Goal: Use online tool/utility: Utilize a website feature to perform a specific function

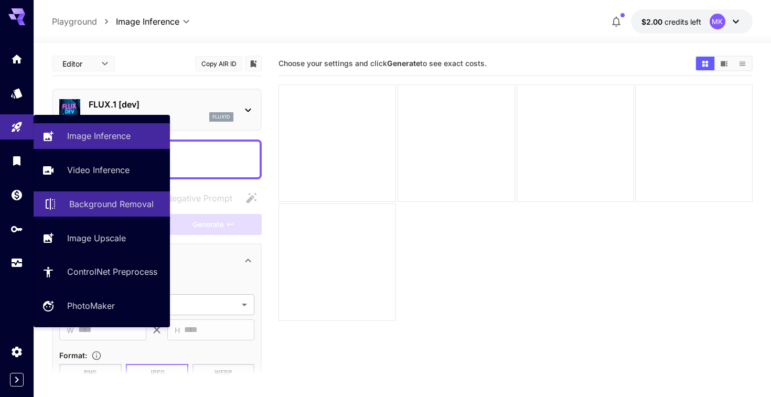
click at [109, 198] on link "Background Removal" at bounding box center [102, 204] width 136 height 26
type input "**********"
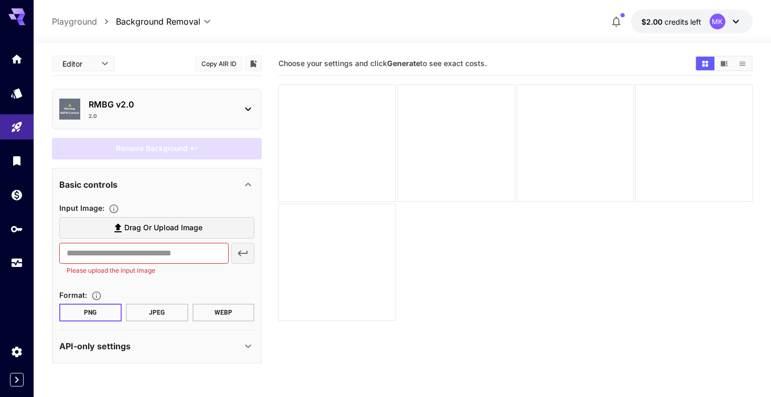
click at [201, 115] on div "2.0" at bounding box center [161, 116] width 145 height 8
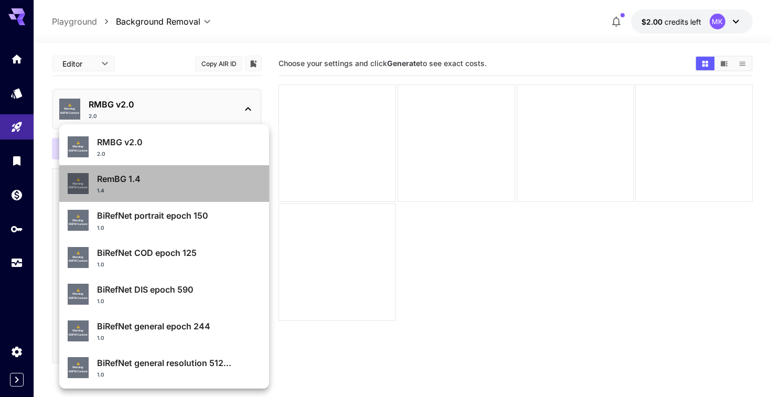
click at [212, 182] on p "RemBG 1.4" at bounding box center [179, 179] width 164 height 13
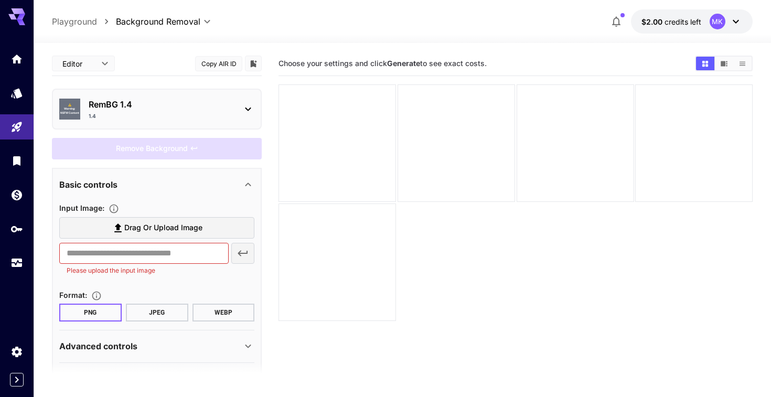
click at [208, 91] on div "⚠️ Warning: NSFW Content RemBG 1.4 1.4" at bounding box center [157, 109] width 210 height 41
click at [155, 100] on p "RemBG 1.4" at bounding box center [161, 104] width 145 height 13
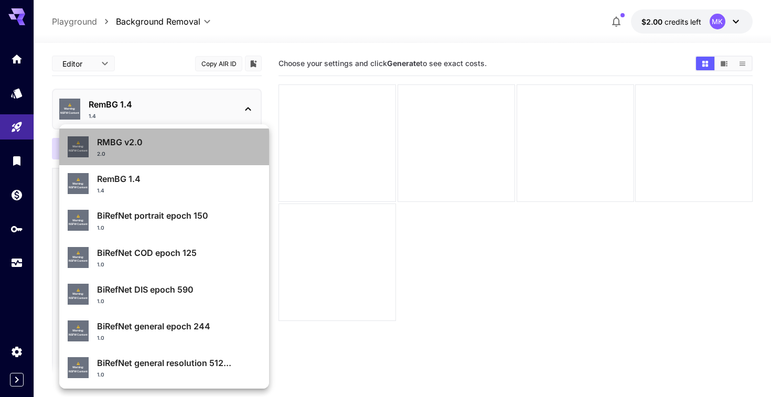
click at [139, 145] on p "RMBG v2.0" at bounding box center [179, 142] width 164 height 13
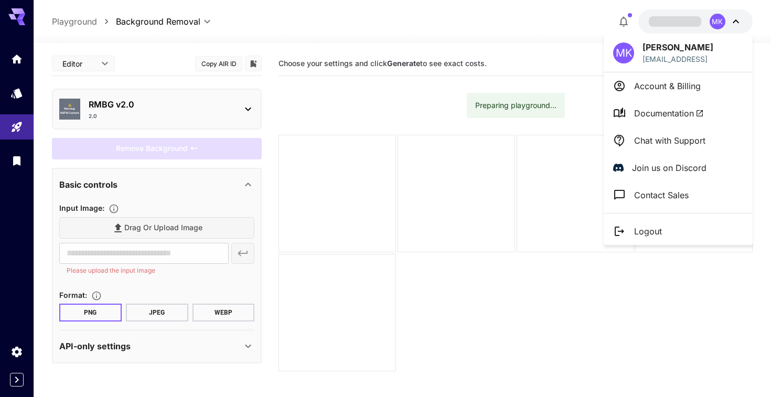
click at [14, 189] on div at bounding box center [385, 198] width 771 height 397
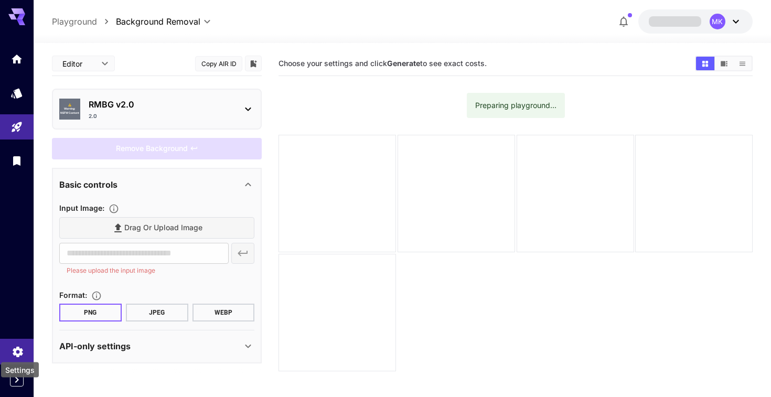
click at [18, 350] on icon "Settings" at bounding box center [18, 348] width 13 height 13
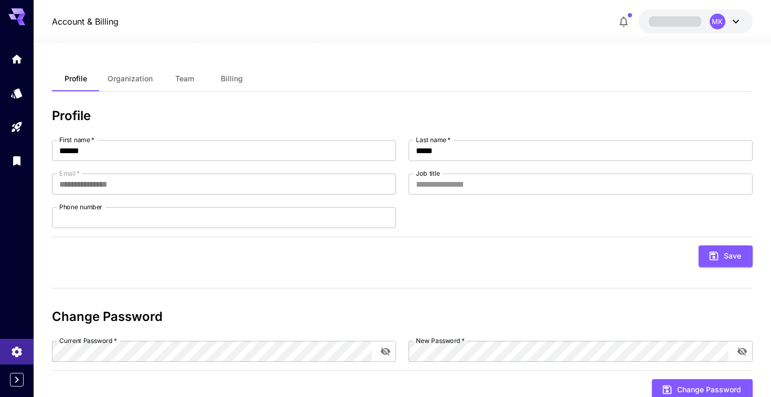
click at [233, 76] on span "Billing" at bounding box center [232, 78] width 22 height 9
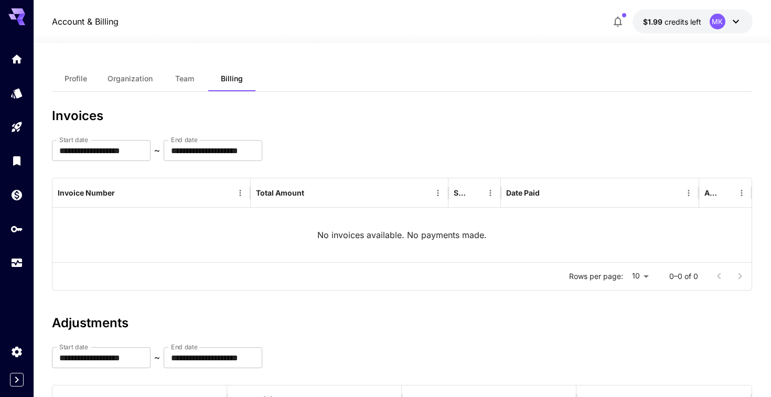
click at [675, 20] on span "credits left" at bounding box center [682, 21] width 37 height 9
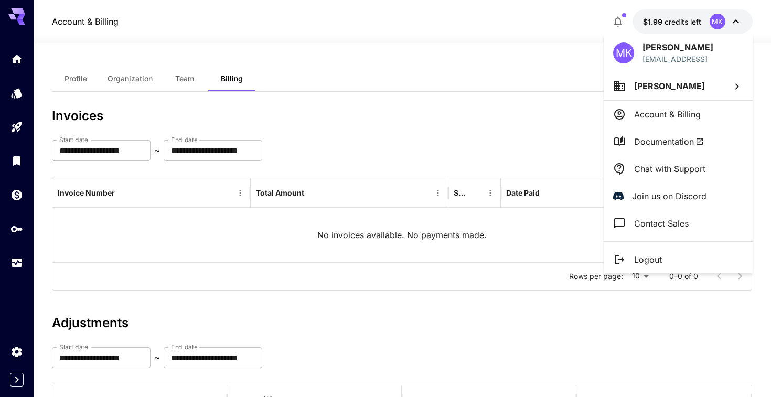
click at [675, 20] on div at bounding box center [385, 198] width 771 height 397
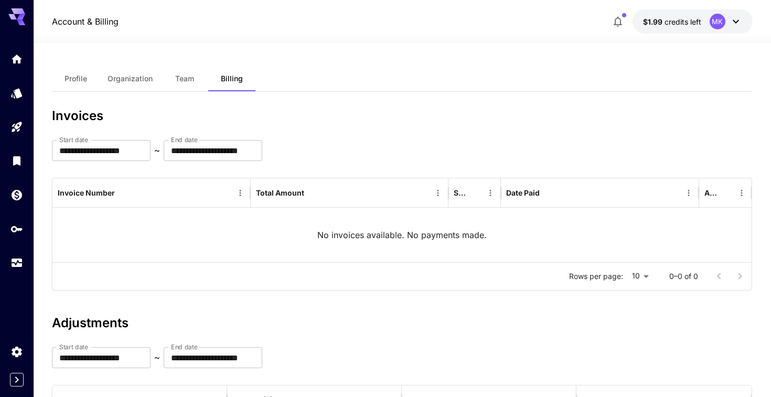
click at [69, 83] on span "Profile" at bounding box center [76, 78] width 23 height 9
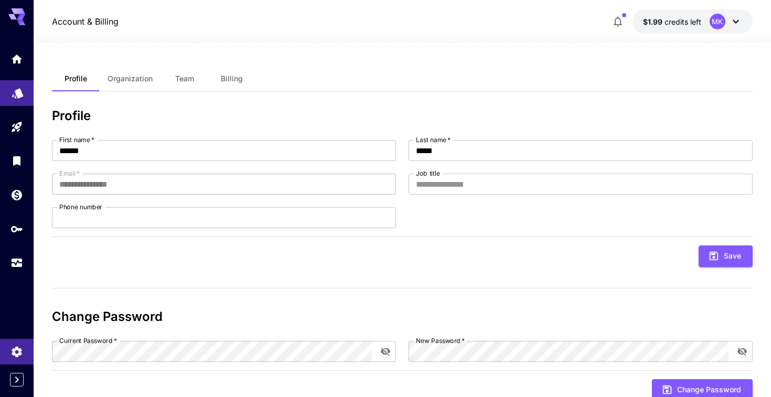
click at [15, 99] on link at bounding box center [17, 93] width 34 height 26
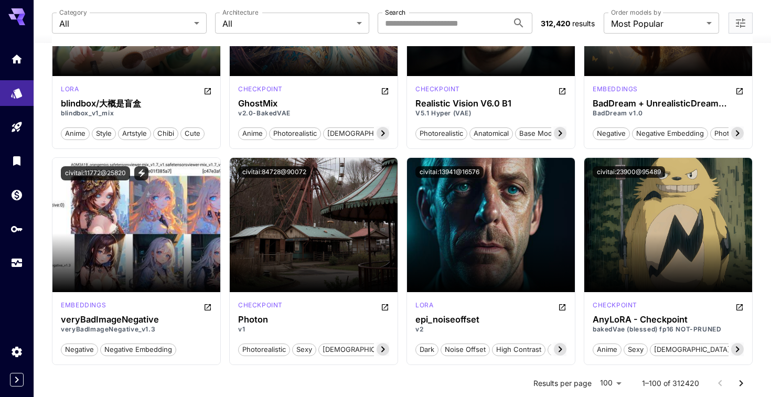
scroll to position [2559, 0]
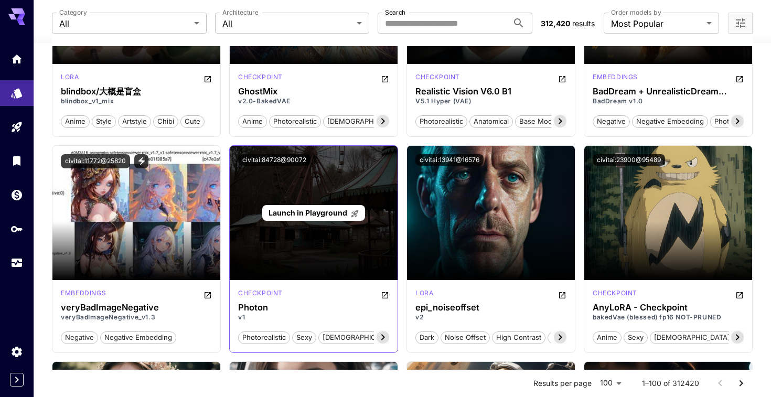
click at [291, 202] on div "Launch in Playground" at bounding box center [314, 213] width 168 height 134
click at [294, 212] on span "Launch in Playground" at bounding box center [307, 212] width 79 height 9
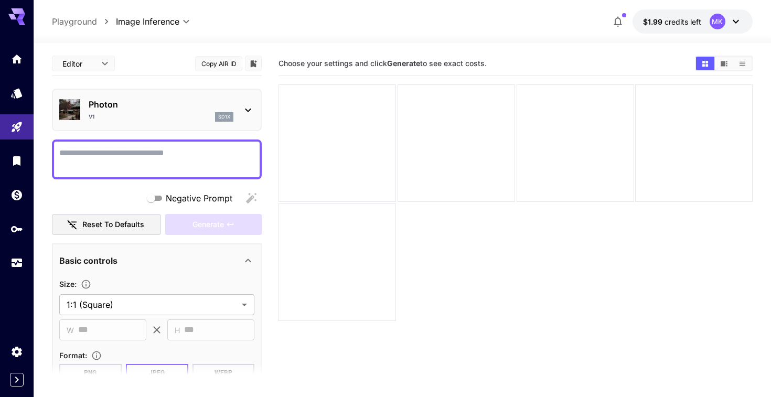
click at [207, 114] on div "v1 sd1x" at bounding box center [161, 116] width 145 height 9
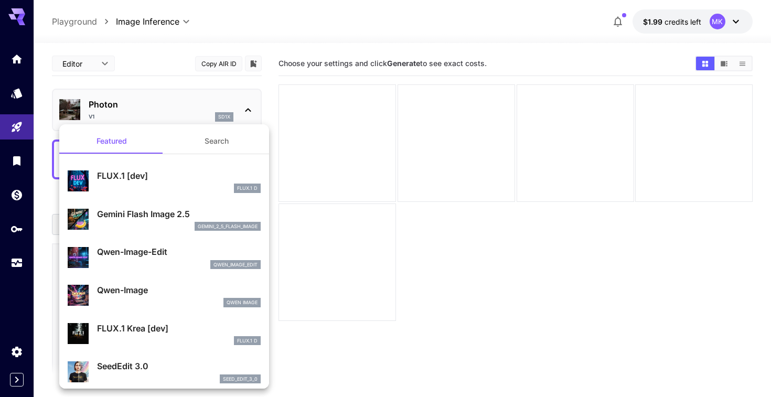
click at [207, 114] on div at bounding box center [385, 198] width 771 height 397
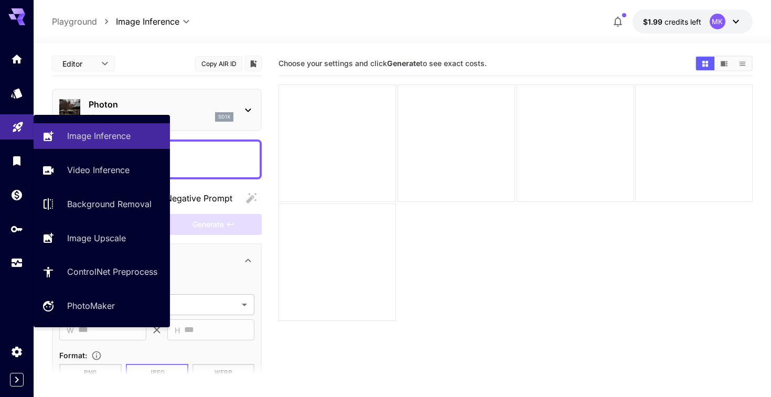
click at [22, 116] on link at bounding box center [17, 127] width 34 height 26
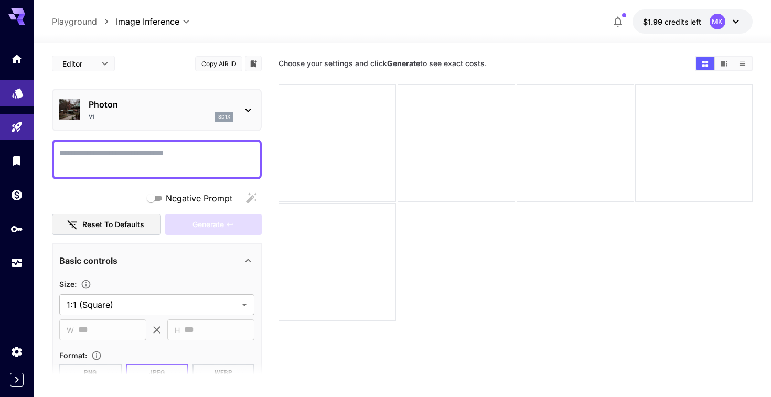
click at [17, 97] on link at bounding box center [17, 93] width 34 height 26
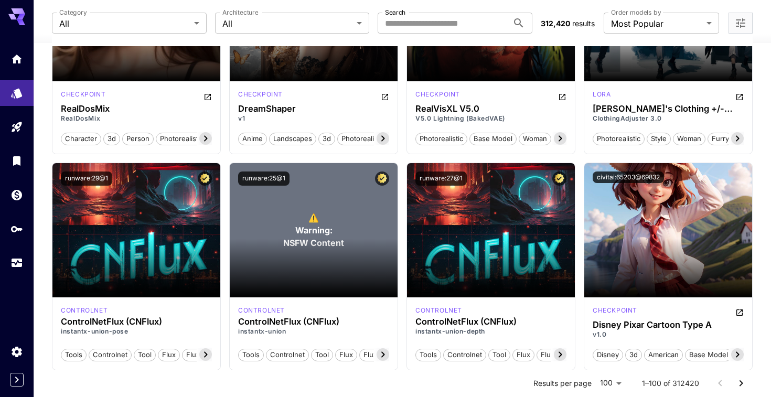
scroll to position [5173, 0]
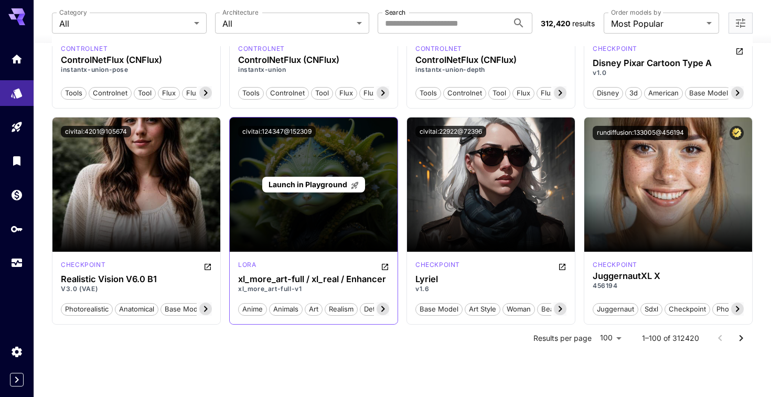
click at [318, 219] on div "Launch in Playground" at bounding box center [314, 184] width 168 height 134
click at [313, 184] on span "Launch in Playground" at bounding box center [307, 184] width 79 height 9
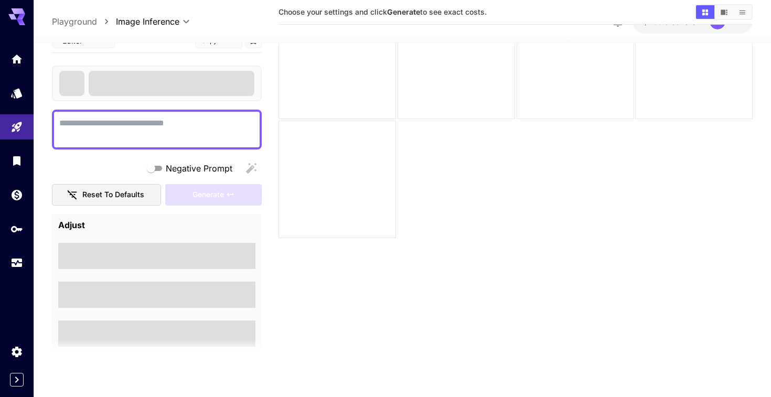
scroll to position [83, 0]
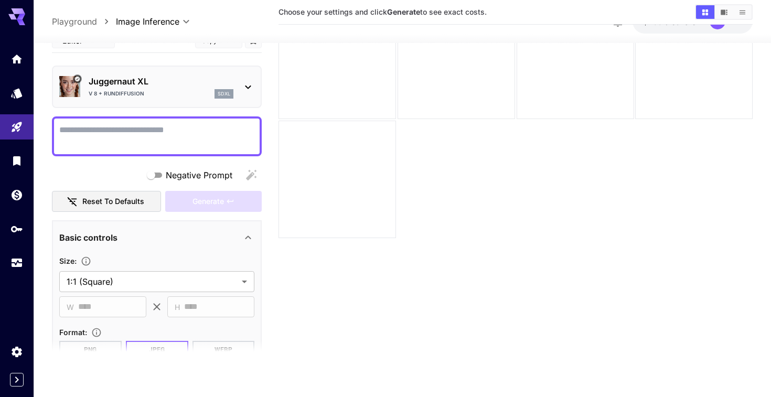
click at [218, 96] on div "sdxl" at bounding box center [223, 93] width 19 height 9
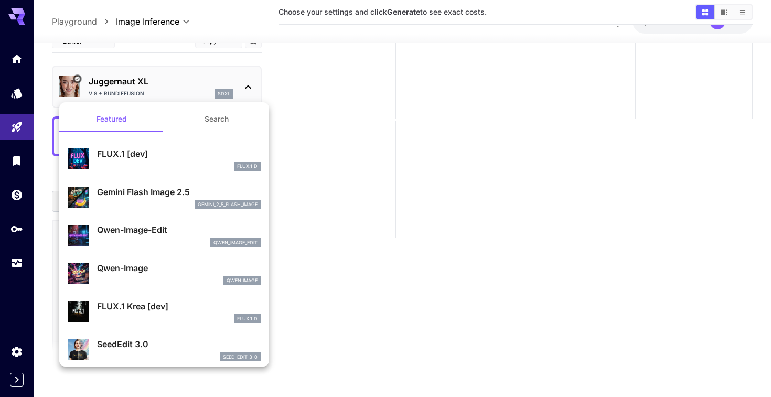
click at [218, 96] on div at bounding box center [385, 198] width 771 height 397
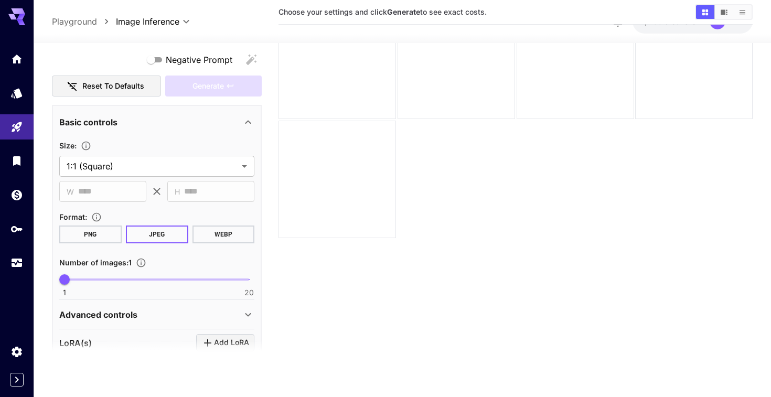
scroll to position [28, 0]
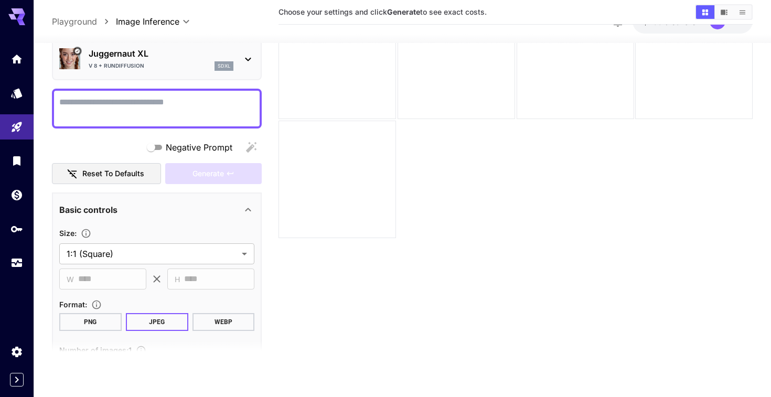
click at [23, 23] on icon at bounding box center [21, 22] width 8 height 6
click at [13, 61] on icon "Home" at bounding box center [18, 56] width 13 height 13
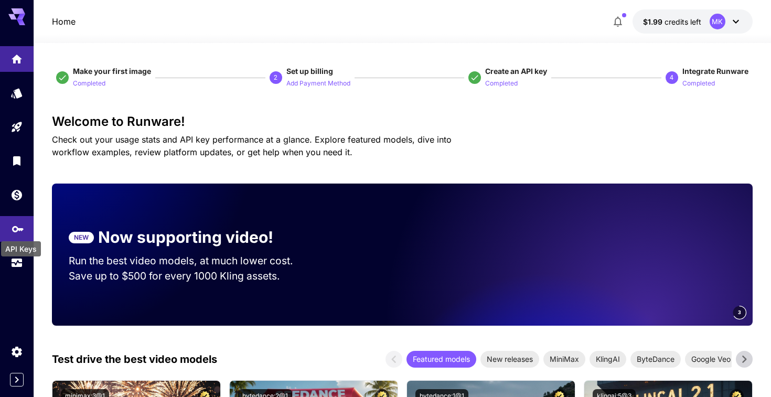
click at [15, 227] on icon "API Keys" at bounding box center [18, 225] width 12 height 6
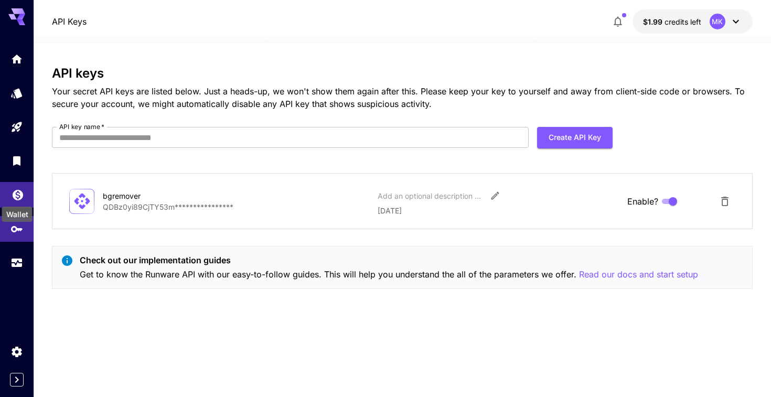
click at [16, 197] on icon "Wallet" at bounding box center [18, 192] width 10 height 10
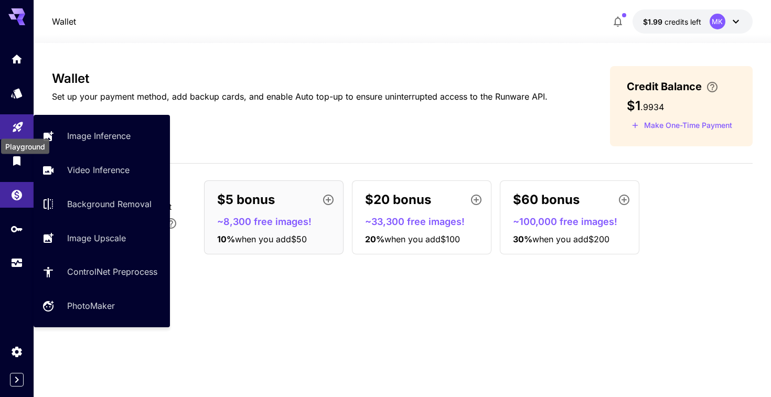
click at [18, 127] on icon "Playground" at bounding box center [18, 124] width 10 height 10
